Goal: Book appointment/travel/reservation

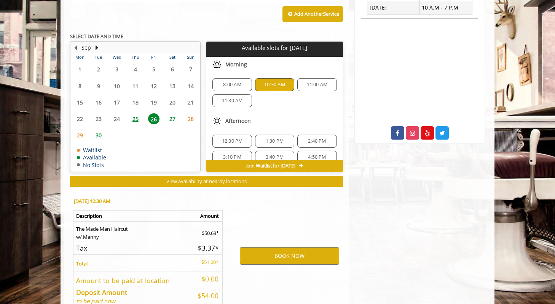
scroll to position [331, 0]
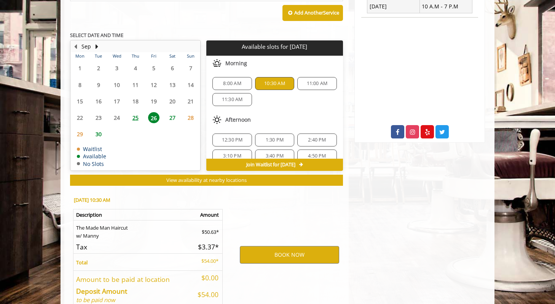
click at [390, 208] on div "[GEOGRAPHIC_DATA] [STREET_ADDRESS][US_STATE] Phone [PHONE_NUMBER] Email [EMAIL_…" at bounding box center [420, 41] width 142 height 571
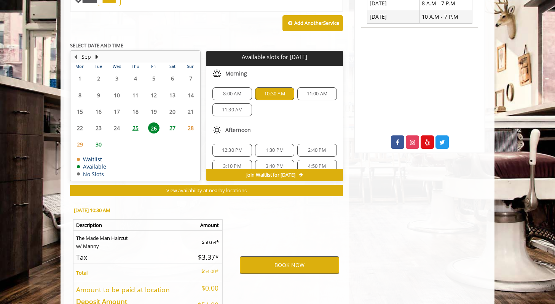
scroll to position [322, 0]
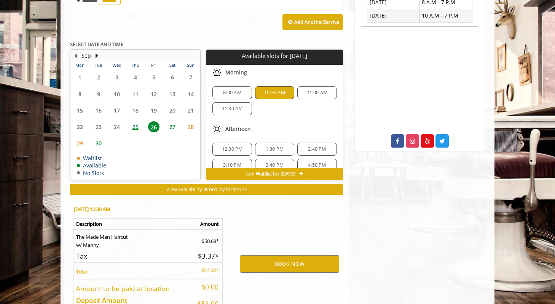
click at [284, 273] on div "BOOK NOW" at bounding box center [289, 263] width 118 height 130
click at [284, 268] on button "BOOK NOW" at bounding box center [289, 264] width 99 height 18
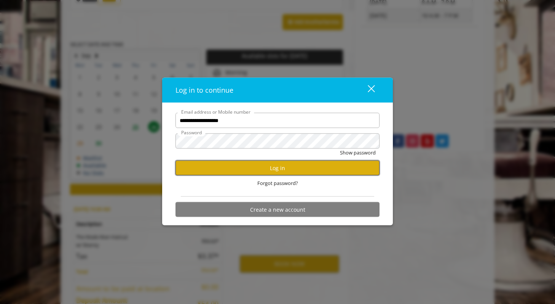
click at [299, 168] on button "Log in" at bounding box center [278, 167] width 204 height 15
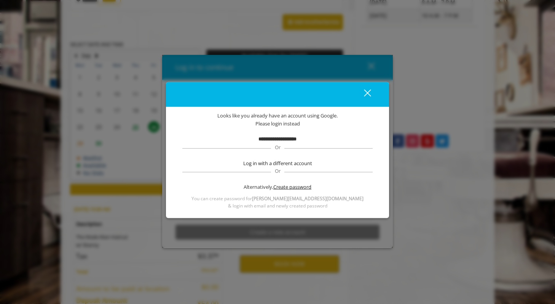
click at [290, 187] on span "Create password" at bounding box center [292, 187] width 38 height 8
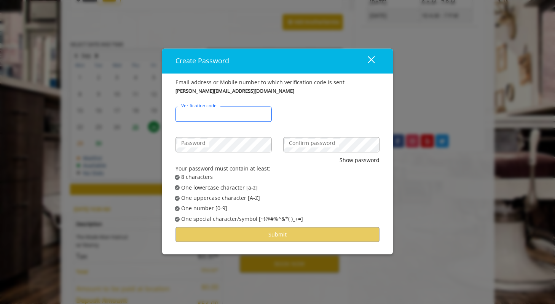
click at [206, 119] on input "Verification code" at bounding box center [224, 113] width 96 height 15
click at [202, 143] on label "Password" at bounding box center [193, 143] width 32 height 8
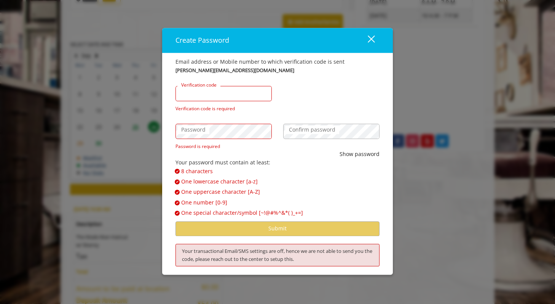
click at [226, 90] on input "Verification code" at bounding box center [224, 93] width 96 height 15
